Goal: Find specific page/section: Find specific page/section

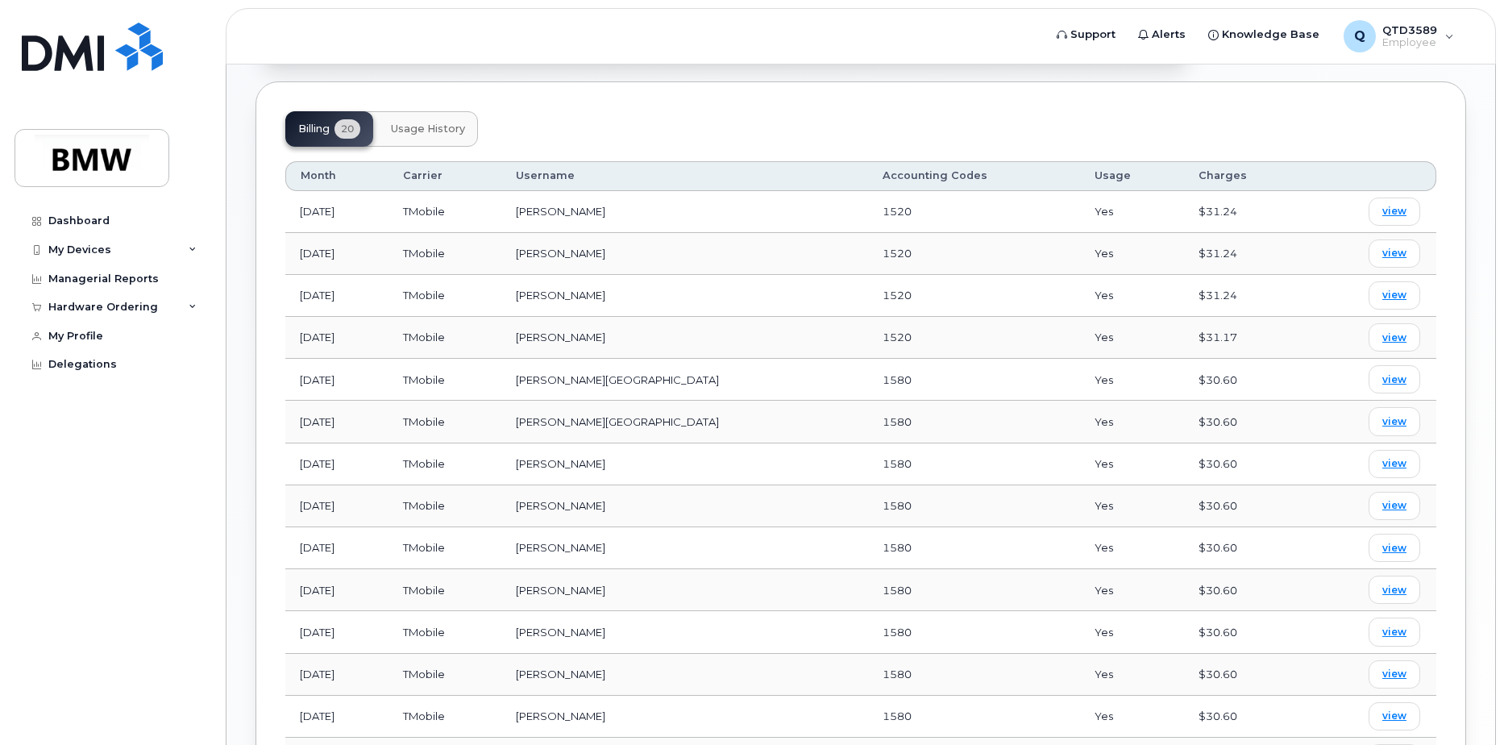
scroll to position [645, 0]
click at [134, 249] on div "My Devices" at bounding box center [112, 249] width 195 height 29
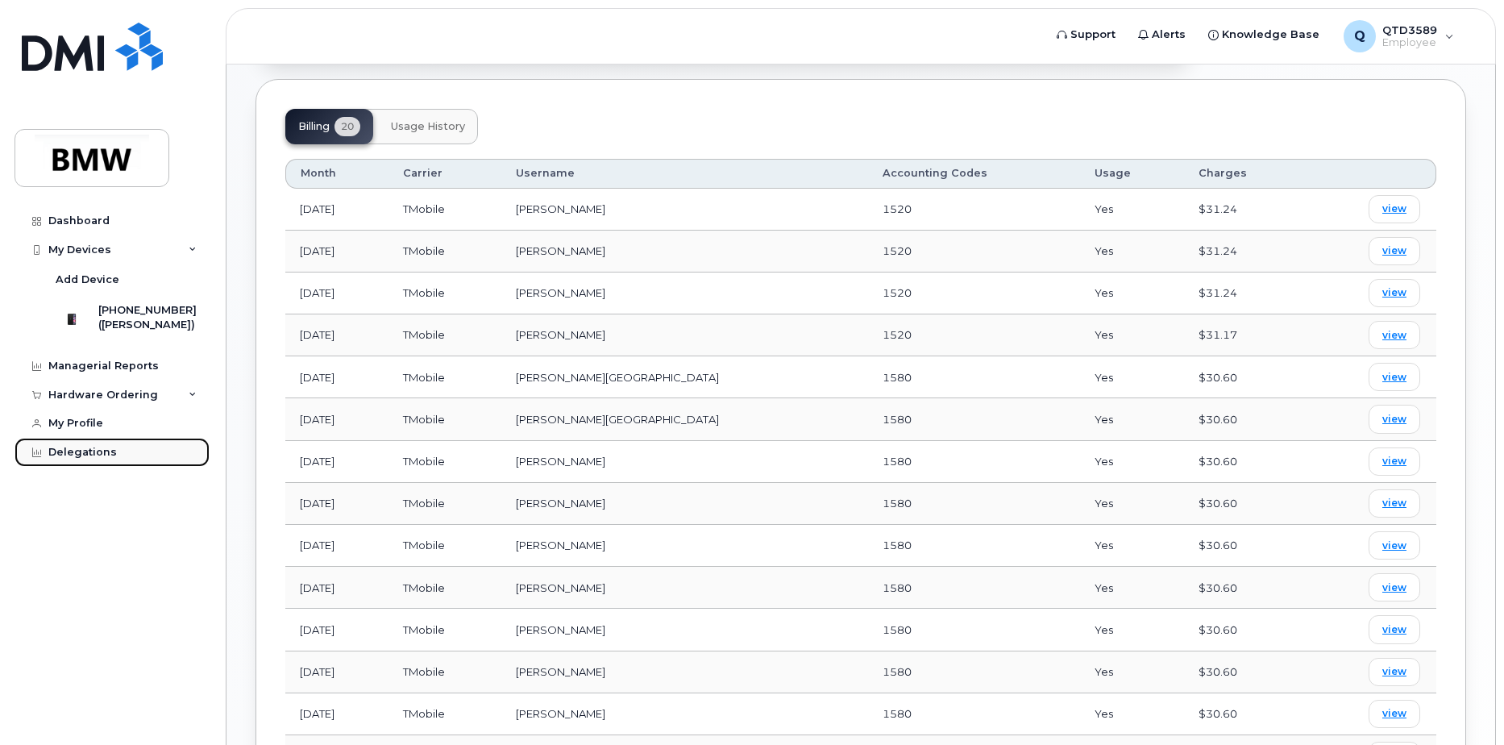
click at [100, 459] on div "Delegations" at bounding box center [82, 452] width 69 height 13
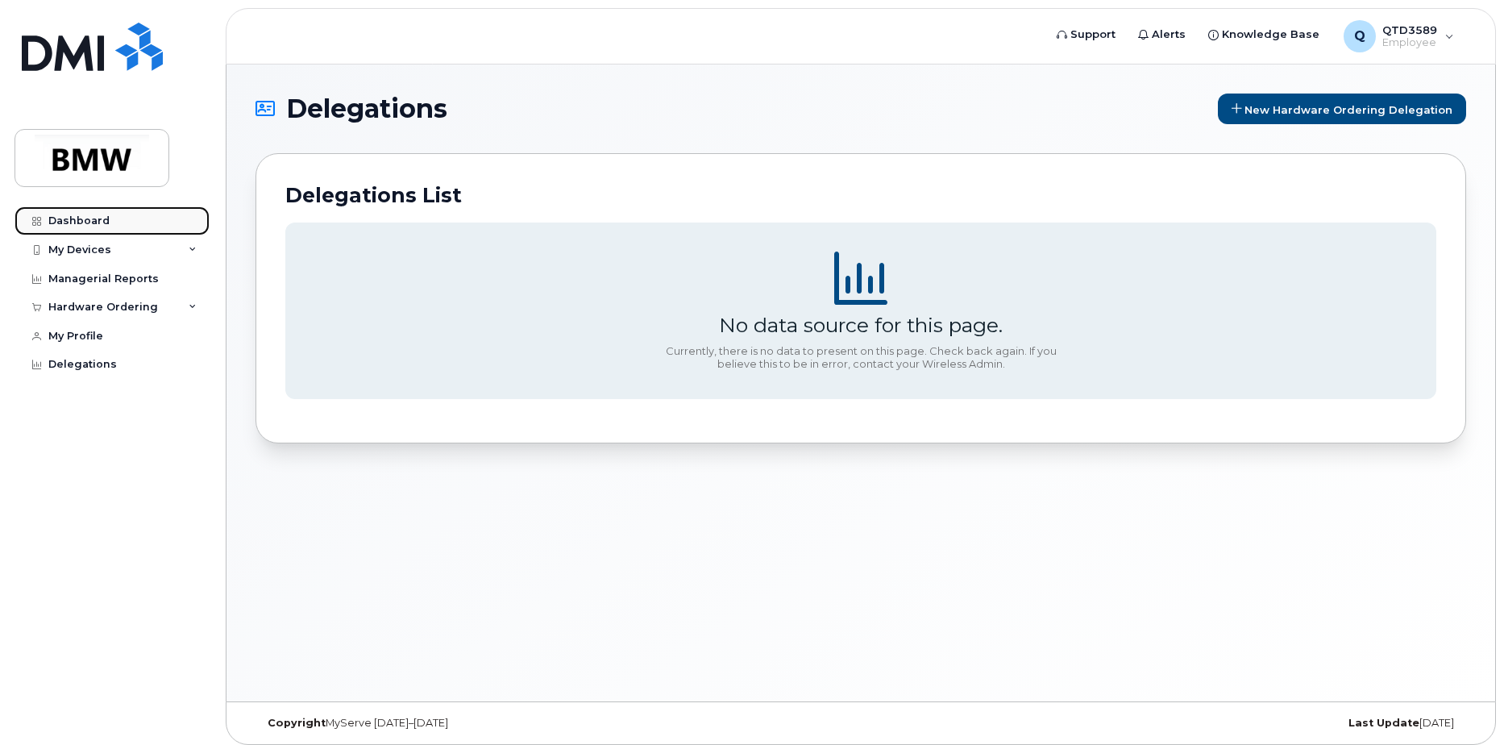
click at [74, 227] on div "Dashboard" at bounding box center [78, 220] width 61 height 13
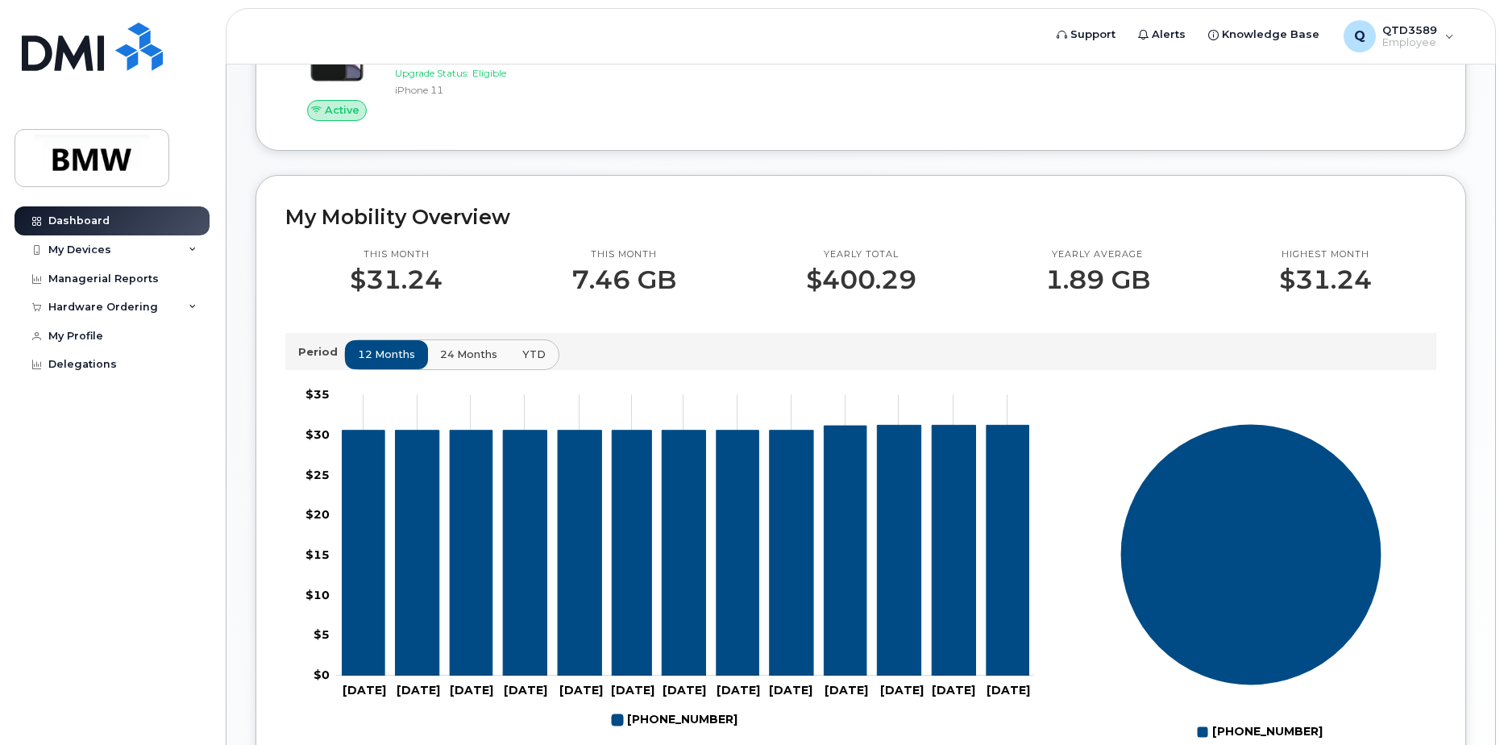
scroll to position [310, 0]
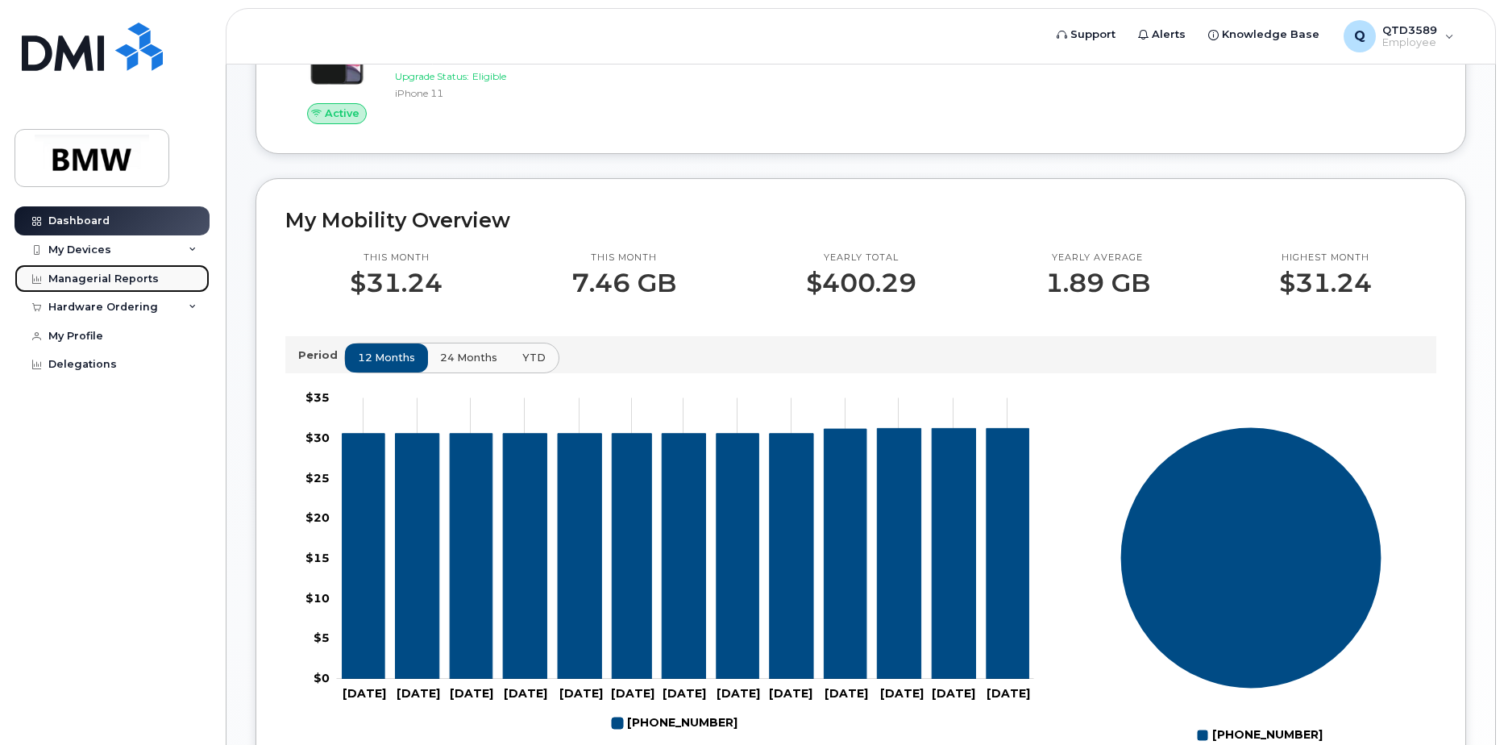
click at [98, 272] on div "Managerial Reports" at bounding box center [103, 278] width 110 height 13
